Goal: Task Accomplishment & Management: Manage account settings

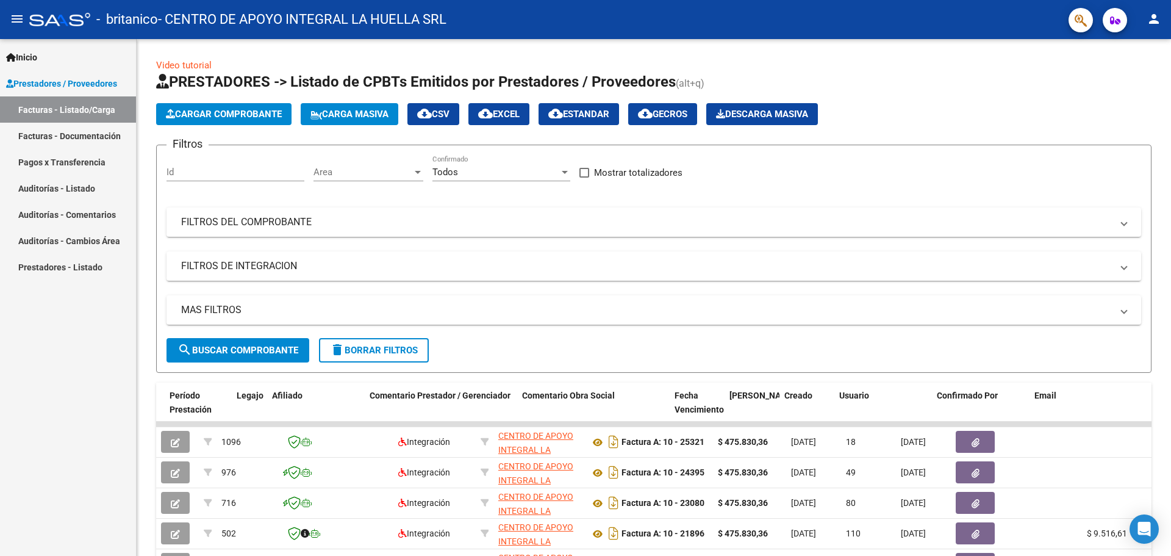
scroll to position [0, 1576]
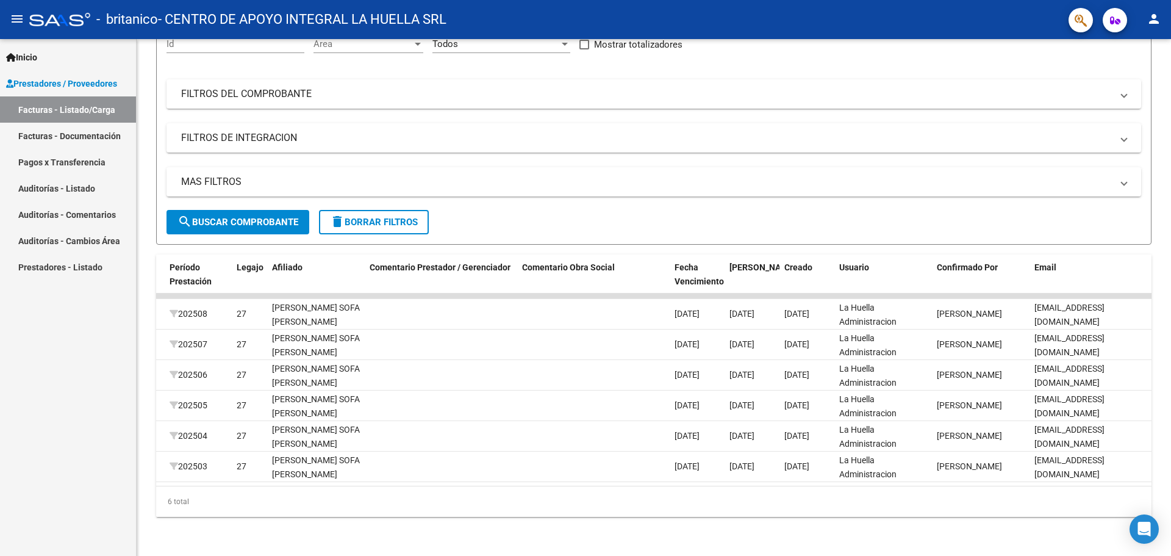
drag, startPoint x: 0, startPoint y: 0, endPoint x: 70, endPoint y: 137, distance: 153.3
click at [70, 137] on link "Facturas - Documentación" at bounding box center [68, 136] width 136 height 26
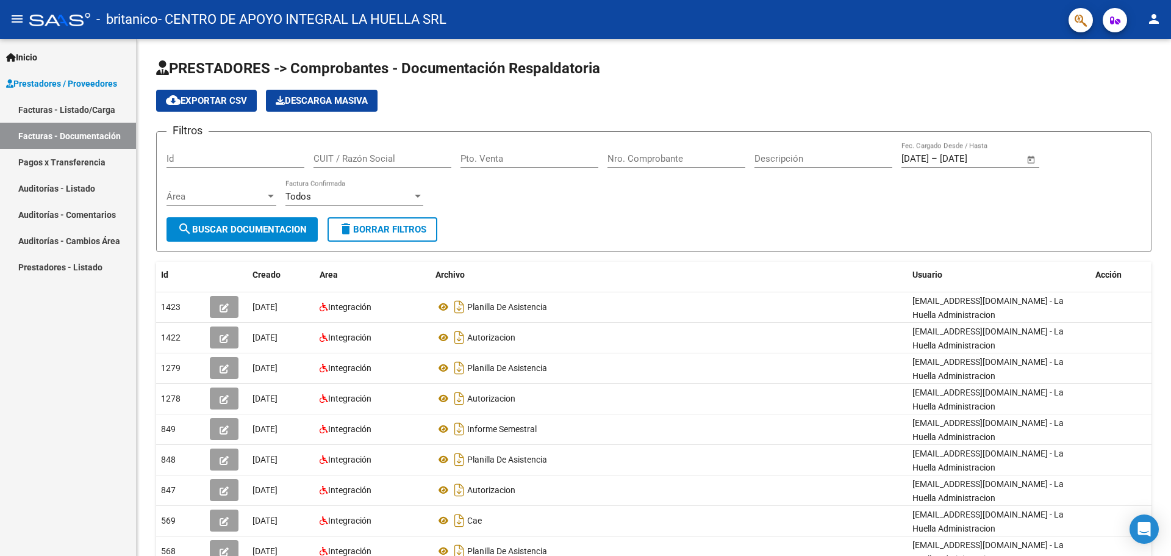
click at [73, 168] on link "Pagos x Transferencia" at bounding box center [68, 162] width 136 height 26
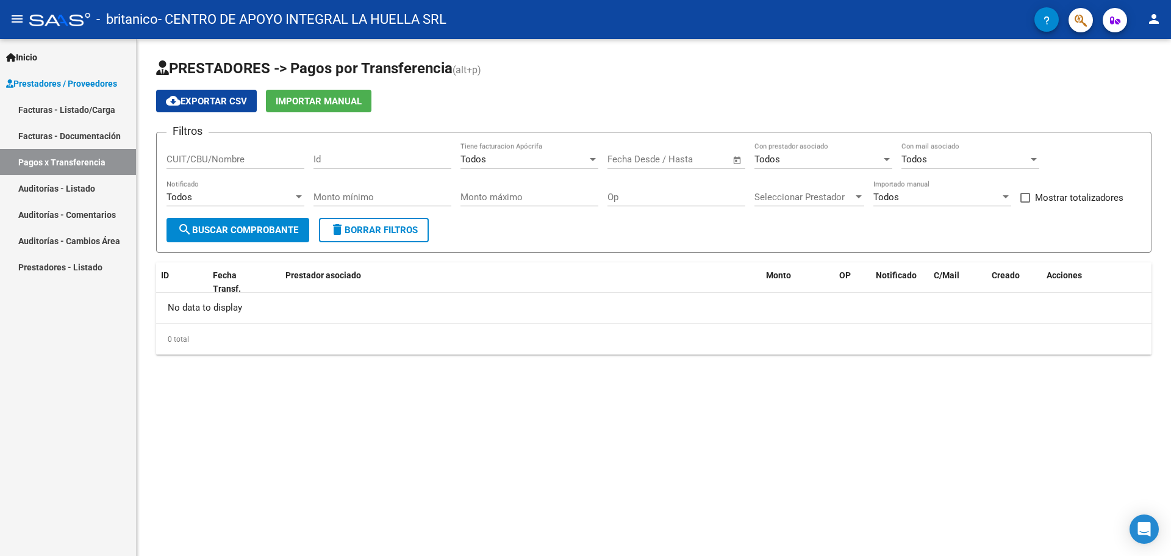
click at [84, 124] on link "Facturas - Documentación" at bounding box center [68, 136] width 136 height 26
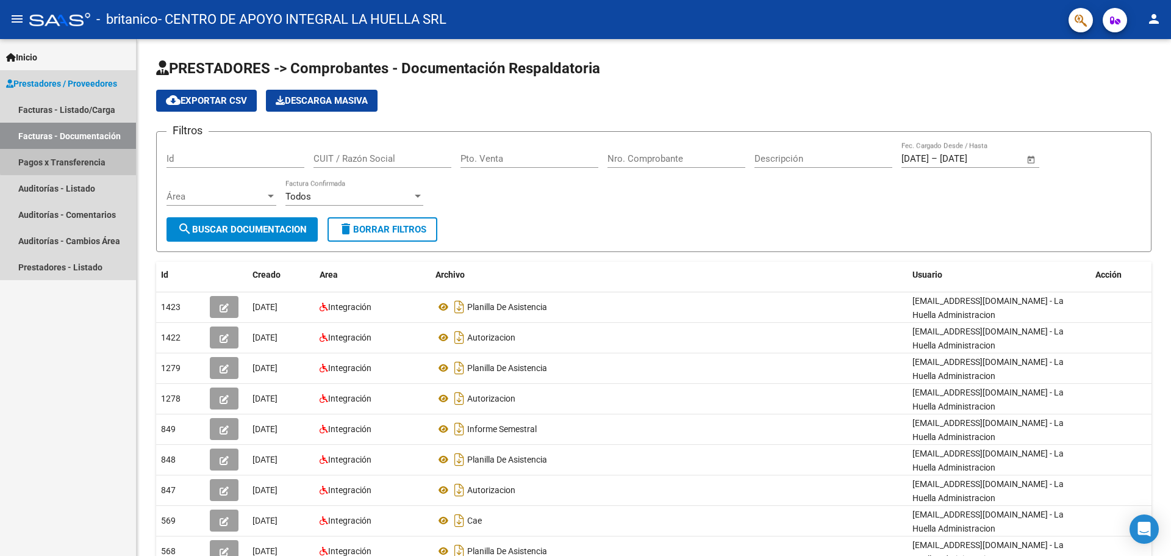
click at [82, 159] on link "Pagos x Transferencia" at bounding box center [68, 162] width 136 height 26
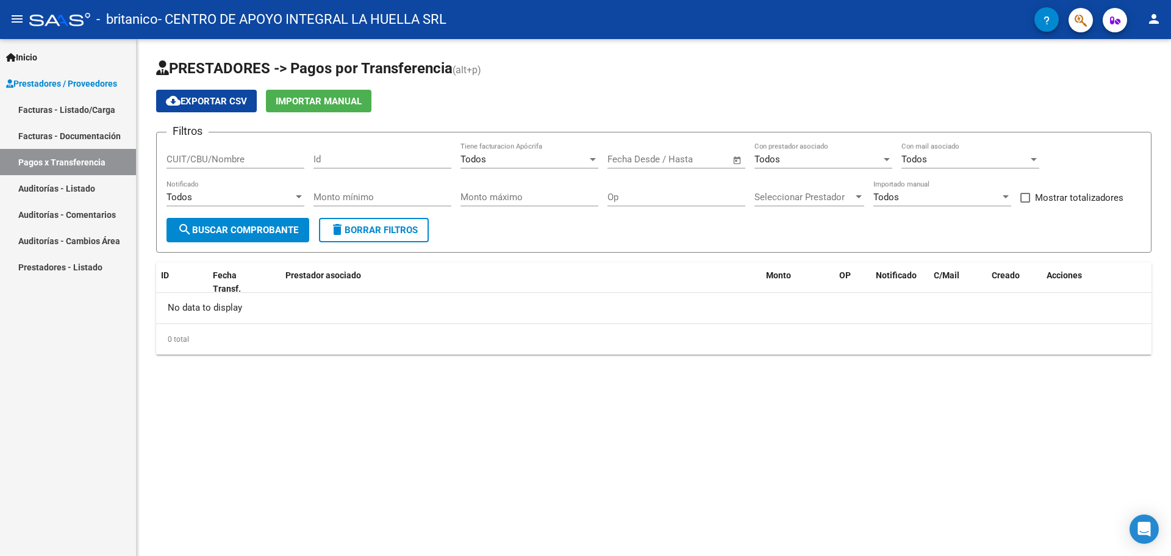
click at [96, 110] on link "Facturas - Listado/Carga" at bounding box center [68, 109] width 136 height 26
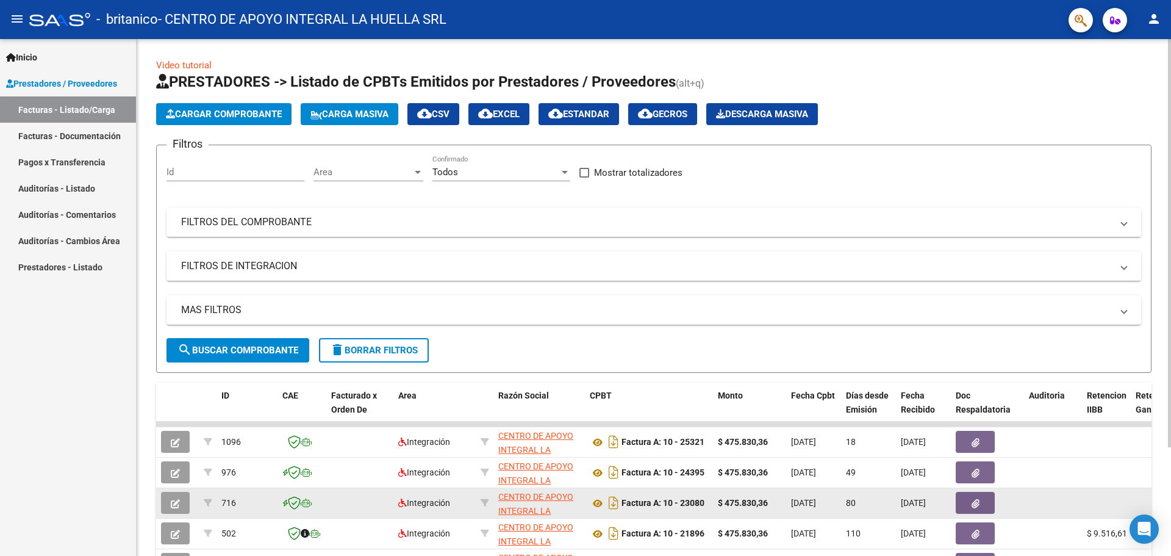
scroll to position [137, 0]
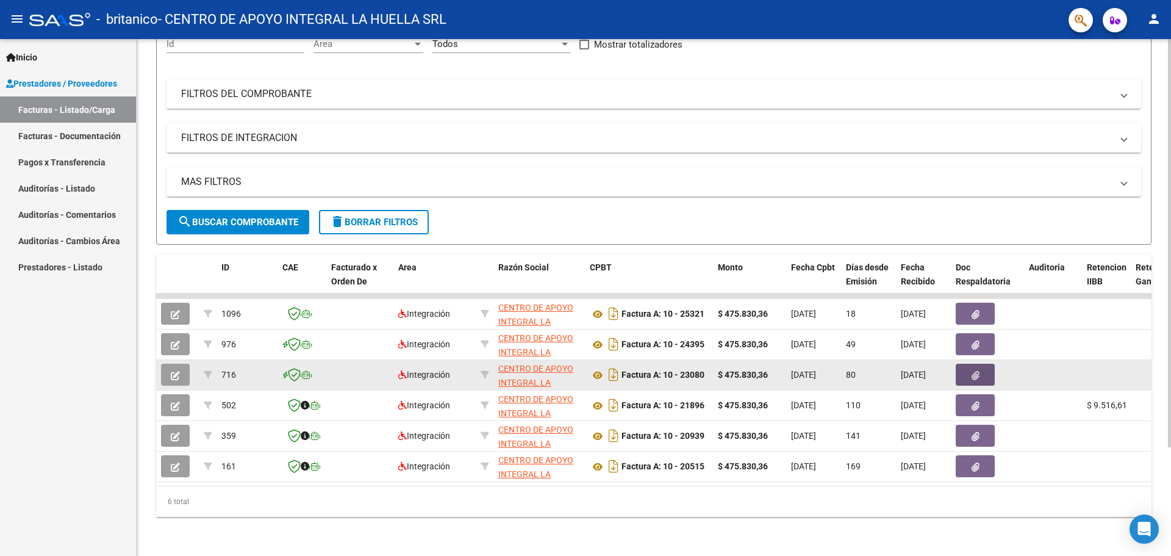
click at [973, 371] on icon "button" at bounding box center [976, 375] width 8 height 9
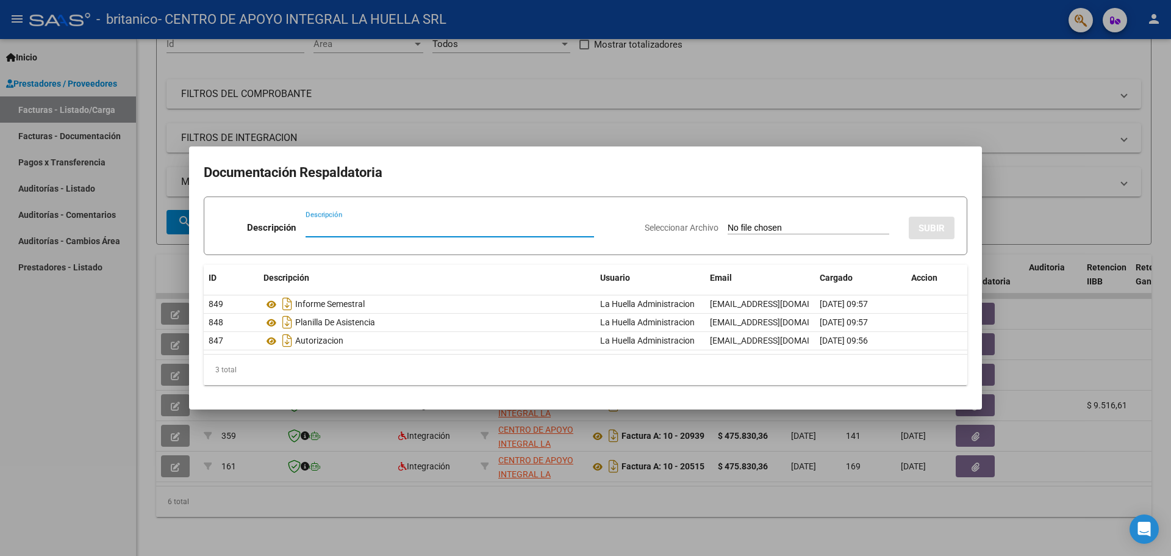
click at [41, 134] on div at bounding box center [585, 278] width 1171 height 556
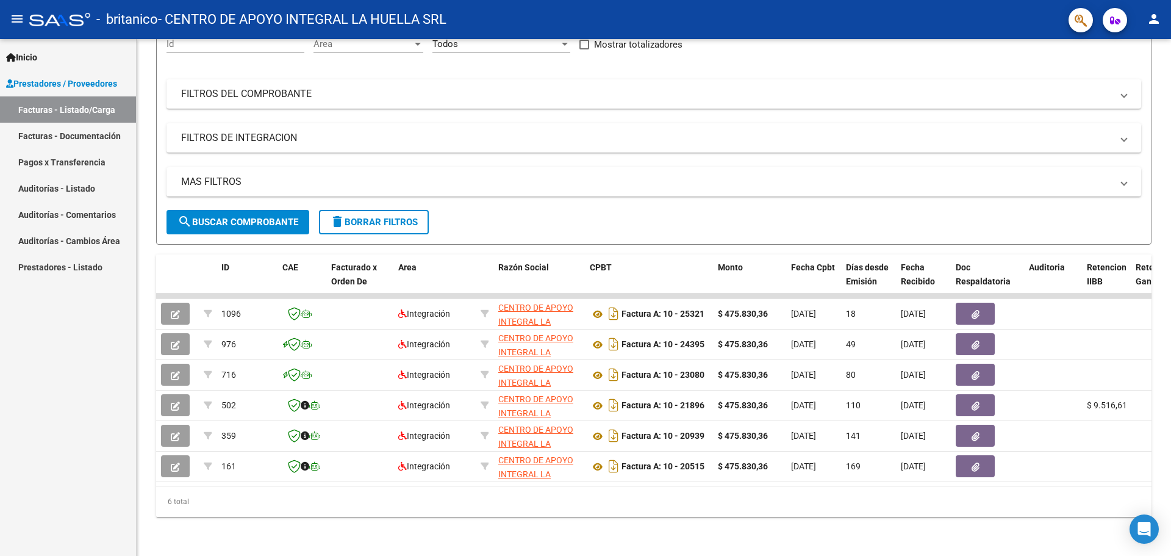
click at [73, 133] on link "Facturas - Documentación" at bounding box center [68, 136] width 136 height 26
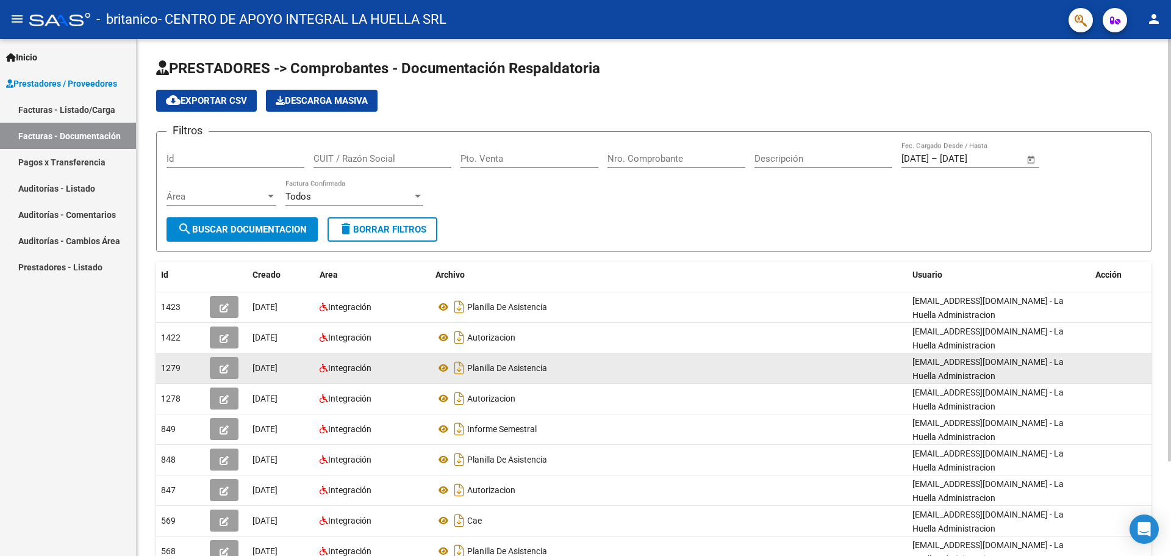
scroll to position [115, 0]
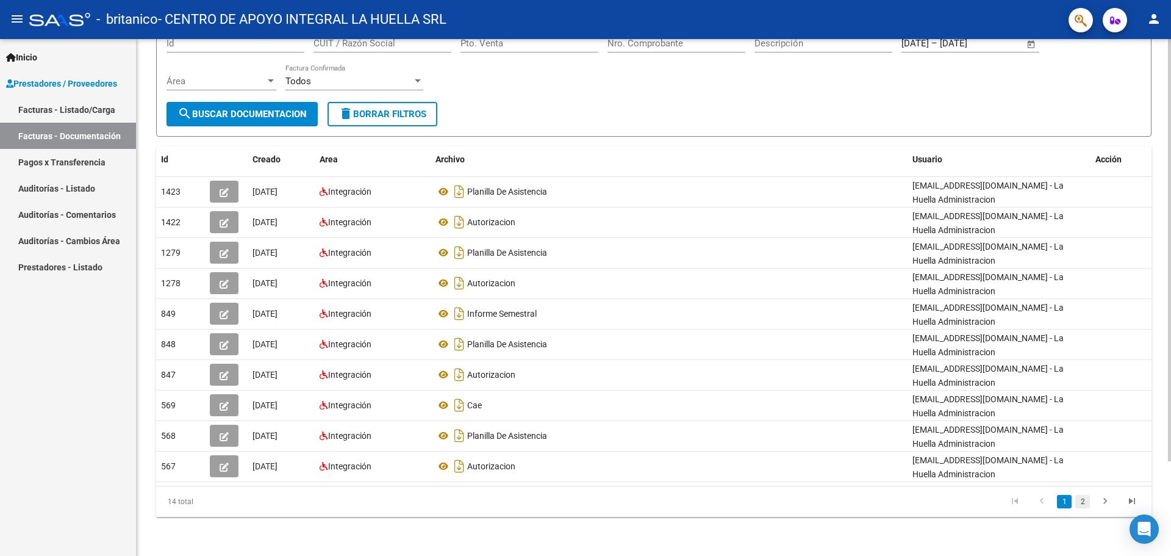
click at [1076, 501] on link "2" at bounding box center [1082, 501] width 15 height 13
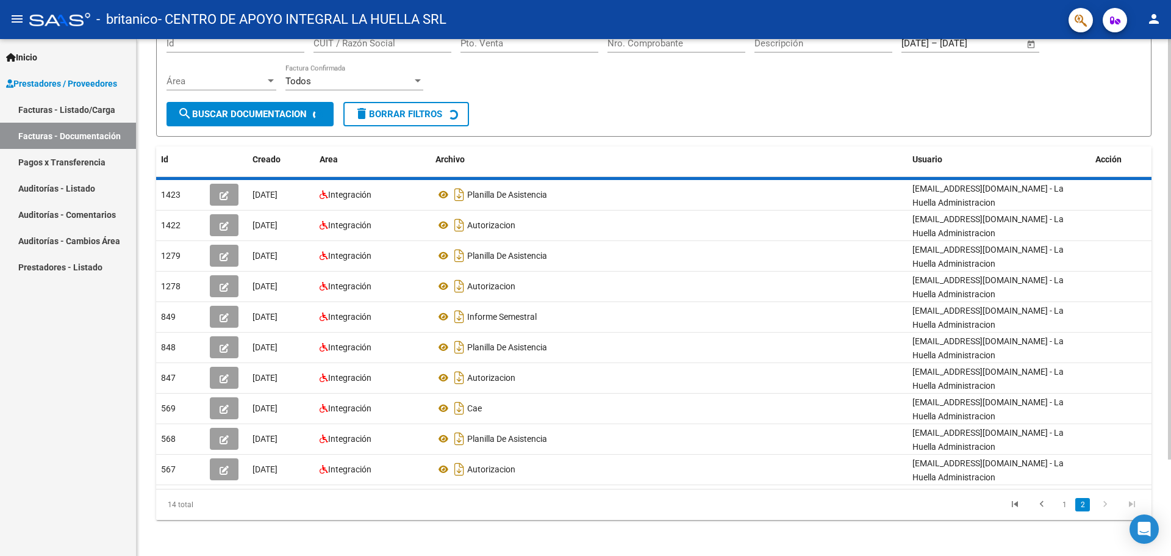
scroll to position [0, 0]
